Goal: Navigation & Orientation: Find specific page/section

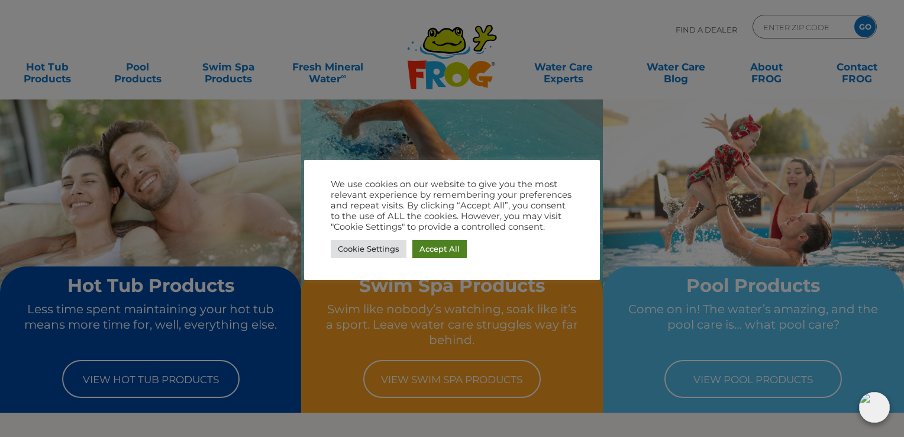
click at [453, 247] on link "Accept All" at bounding box center [439, 249] width 54 height 18
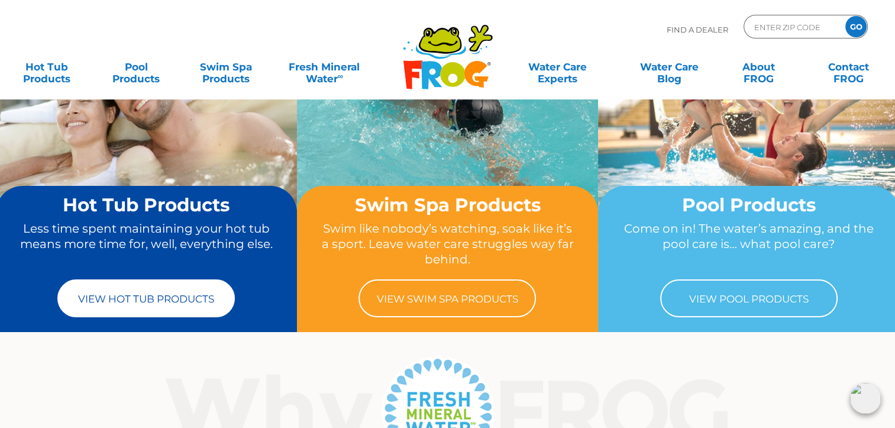
scroll to position [118, 0]
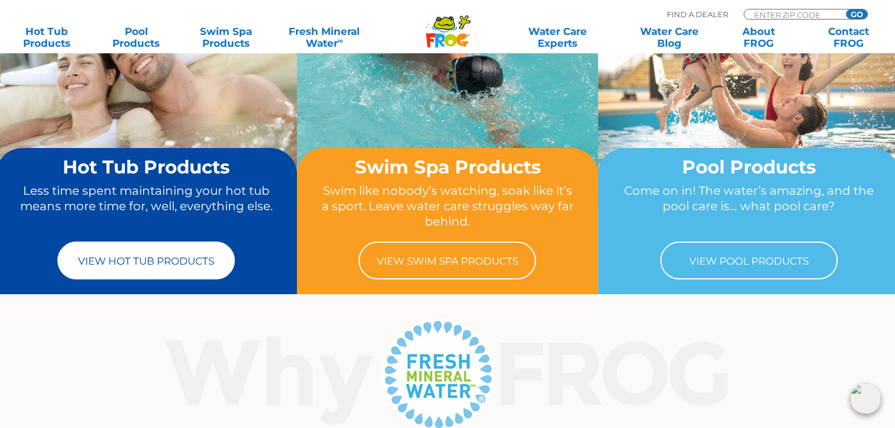
click at [162, 269] on link "View Hot Tub Products" at bounding box center [146, 260] width 178 height 38
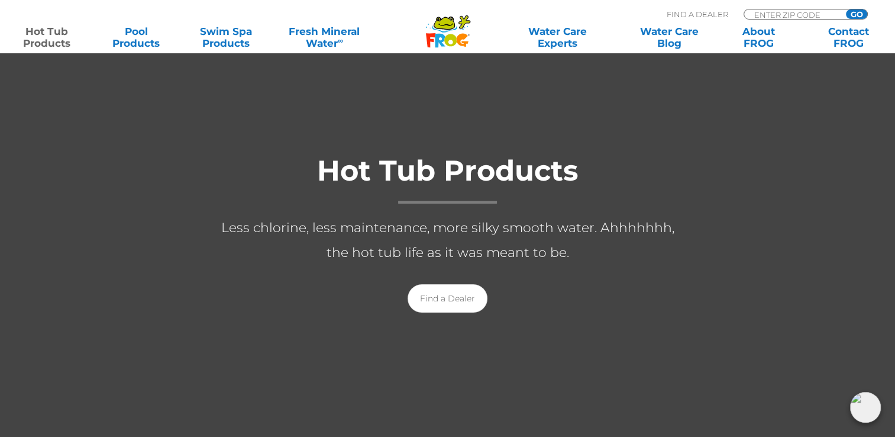
scroll to position [118, 0]
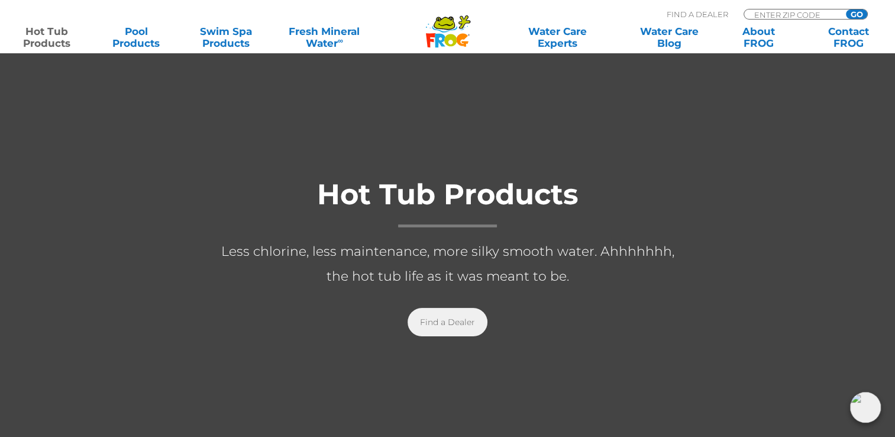
click at [452, 323] on link "Find a Dealer" at bounding box center [448, 322] width 80 height 28
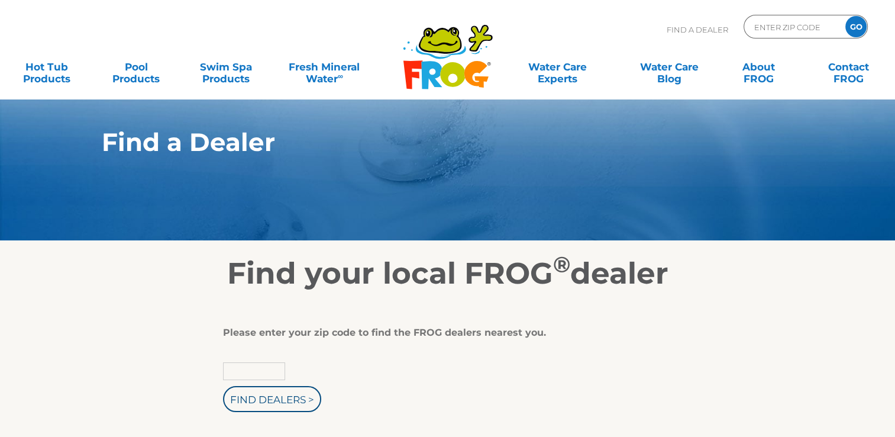
click at [269, 370] on input "text" at bounding box center [254, 371] width 62 height 18
type input "14225"
click at [264, 394] on input "Find Dealers >" at bounding box center [272, 399] width 98 height 26
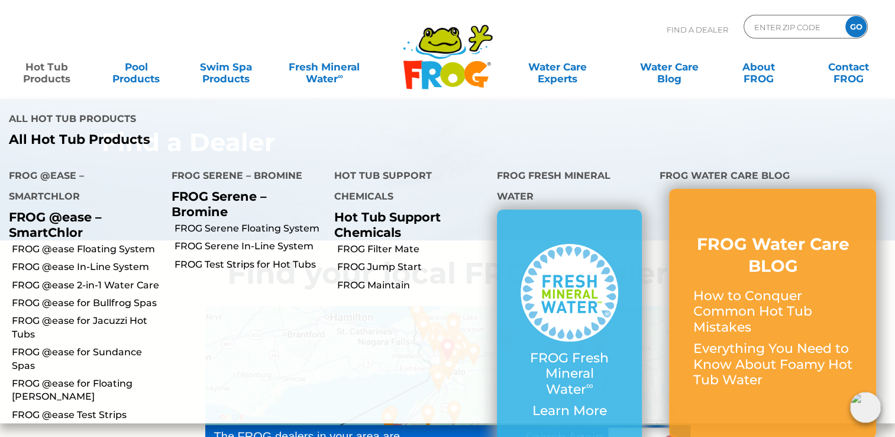
click at [33, 75] on link "Hot Tub Products" at bounding box center [47, 67] width 70 height 24
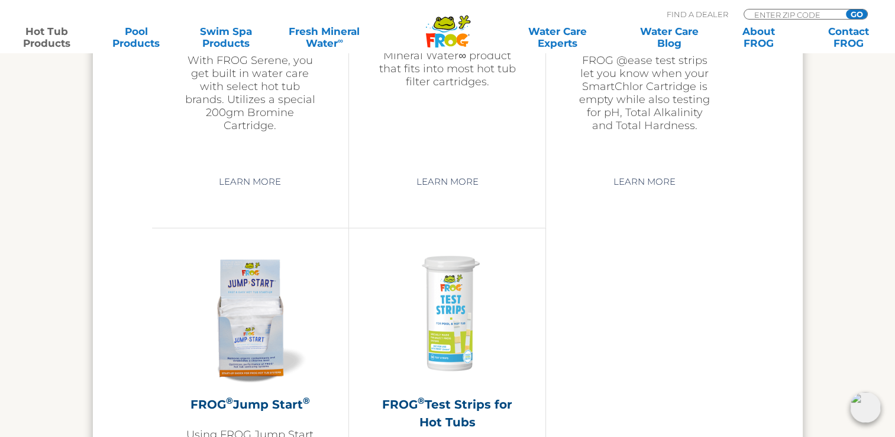
scroll to position [2841, 0]
